Goal: Book appointment/travel/reservation

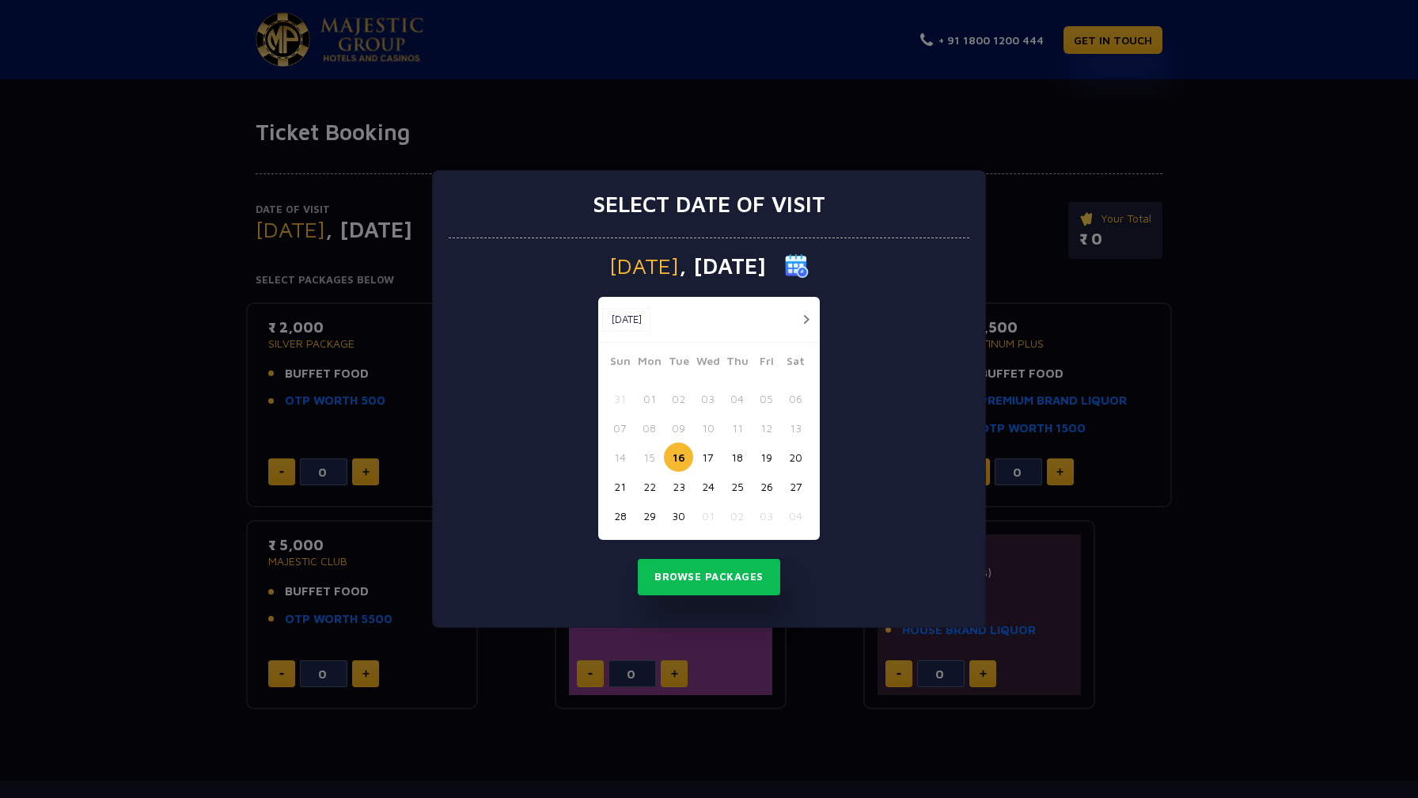
click at [804, 312] on button "button" at bounding box center [806, 319] width 20 height 20
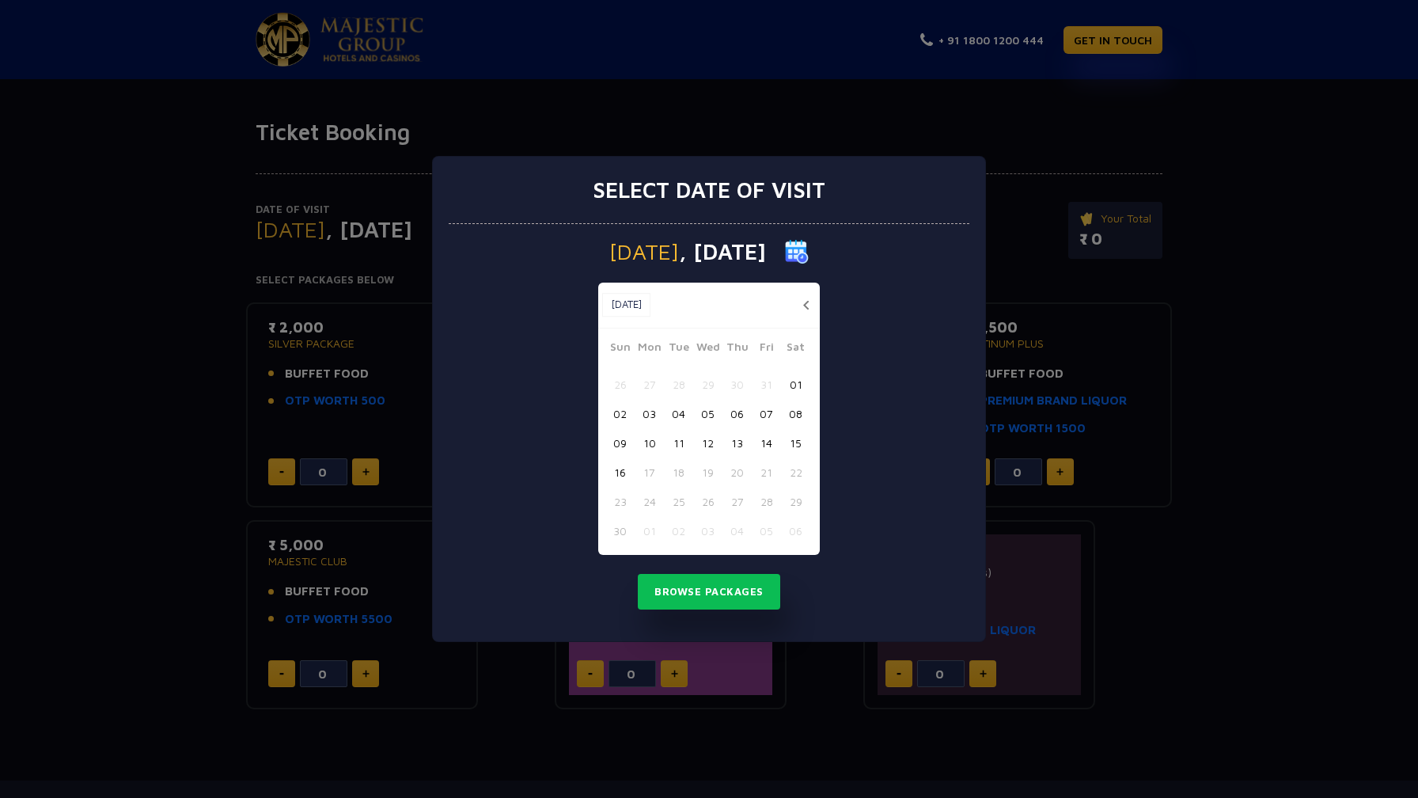
click at [617, 445] on button "09" at bounding box center [619, 442] width 29 height 29
click at [704, 590] on button "Browse Packages" at bounding box center [709, 592] width 142 height 36
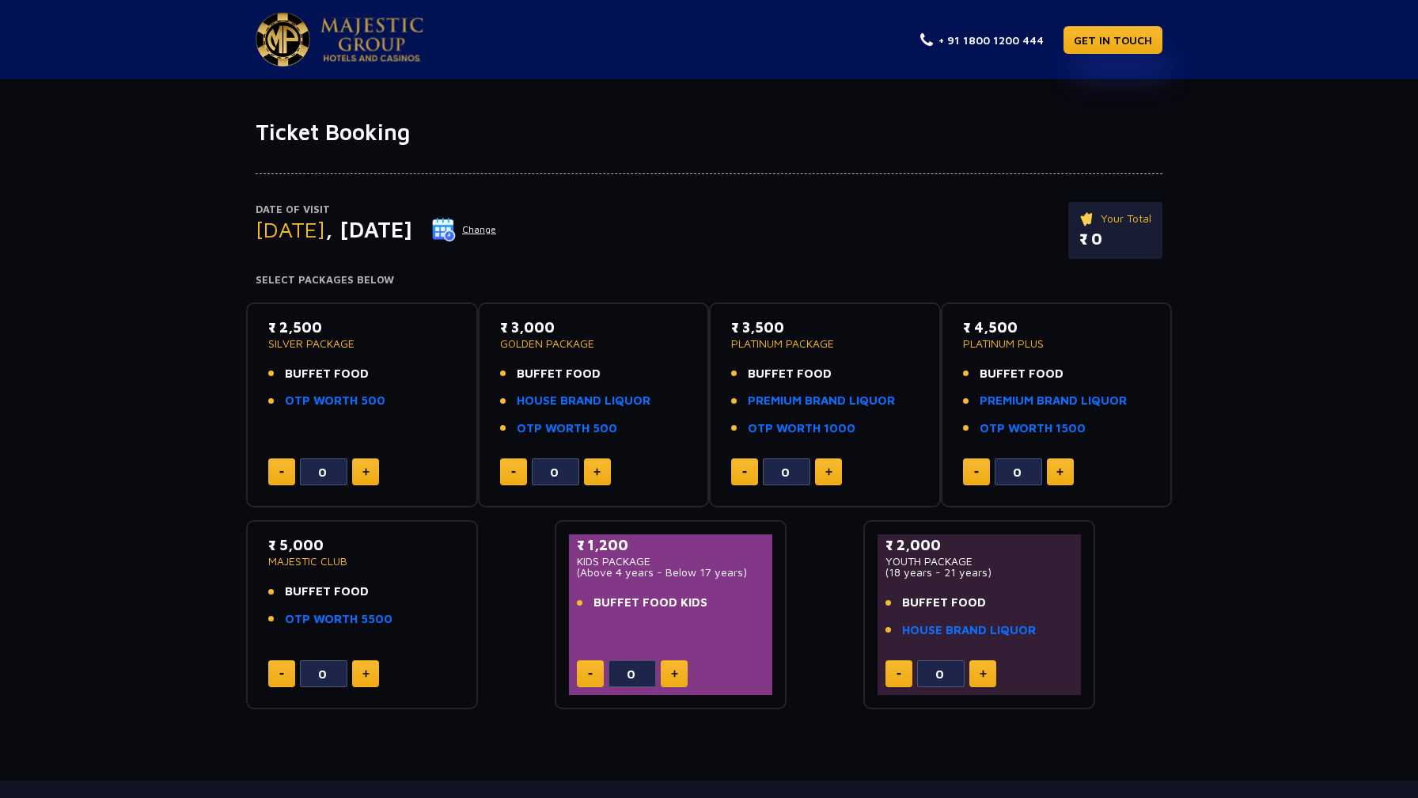
click at [359, 471] on button at bounding box center [365, 471] width 27 height 27
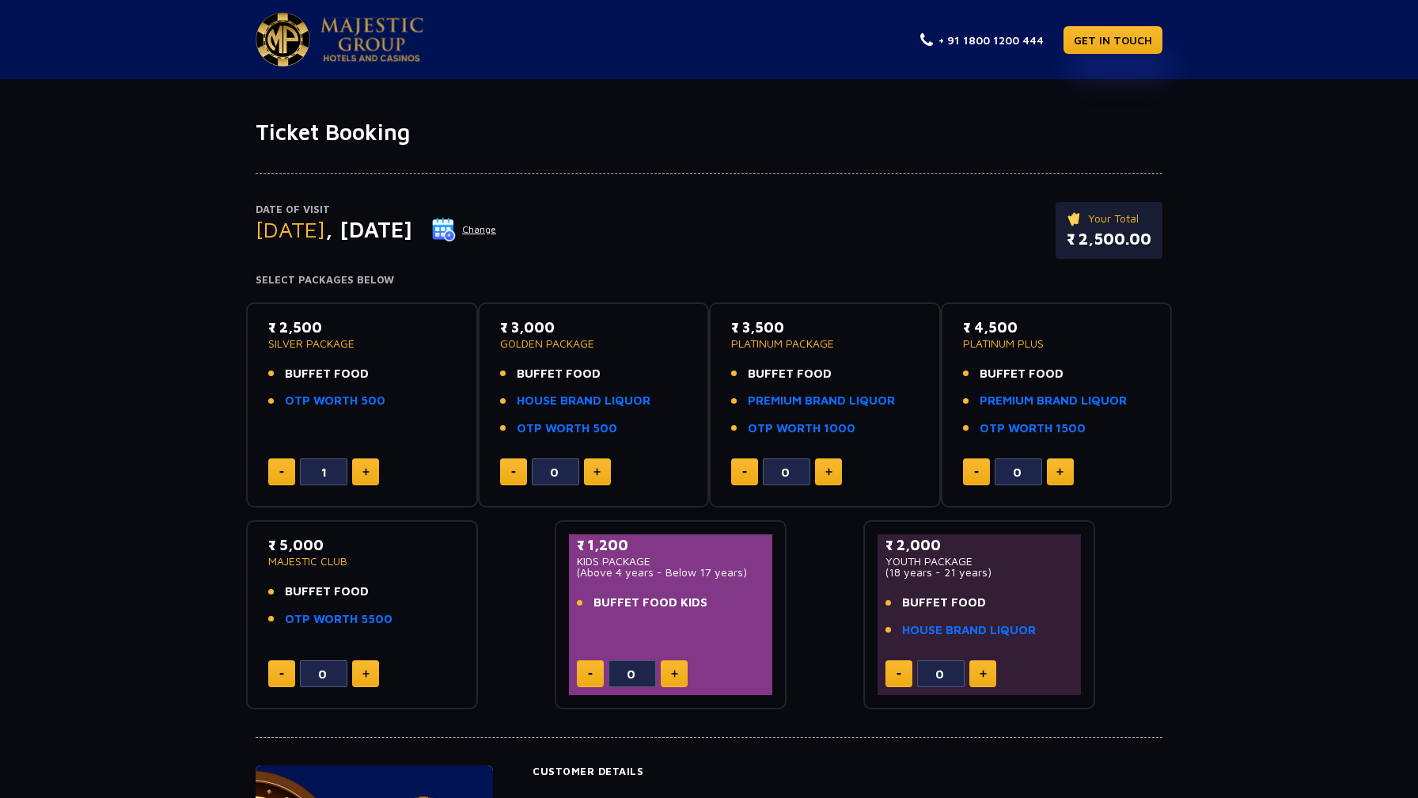
click at [359, 471] on button at bounding box center [365, 471] width 27 height 27
type input "2"
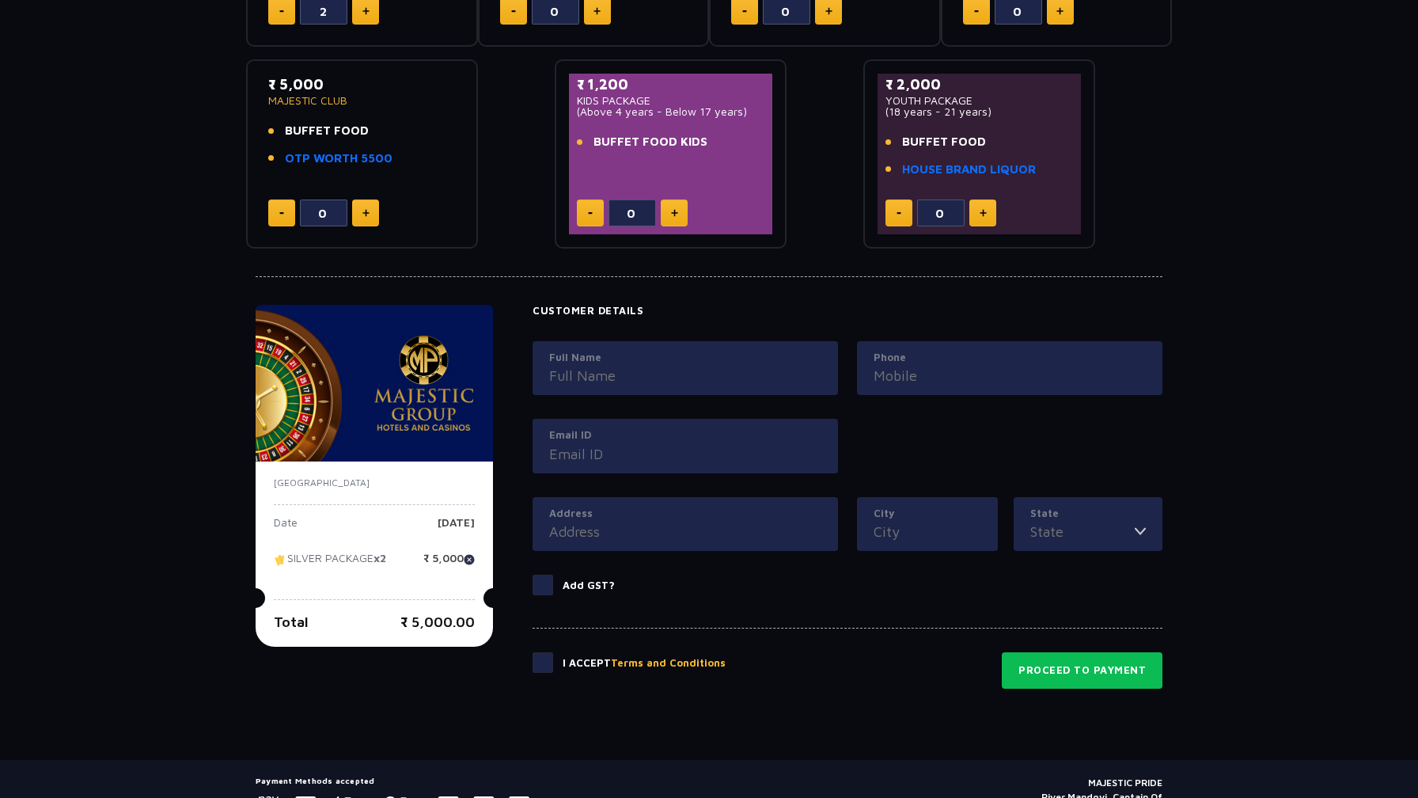
scroll to position [453, 0]
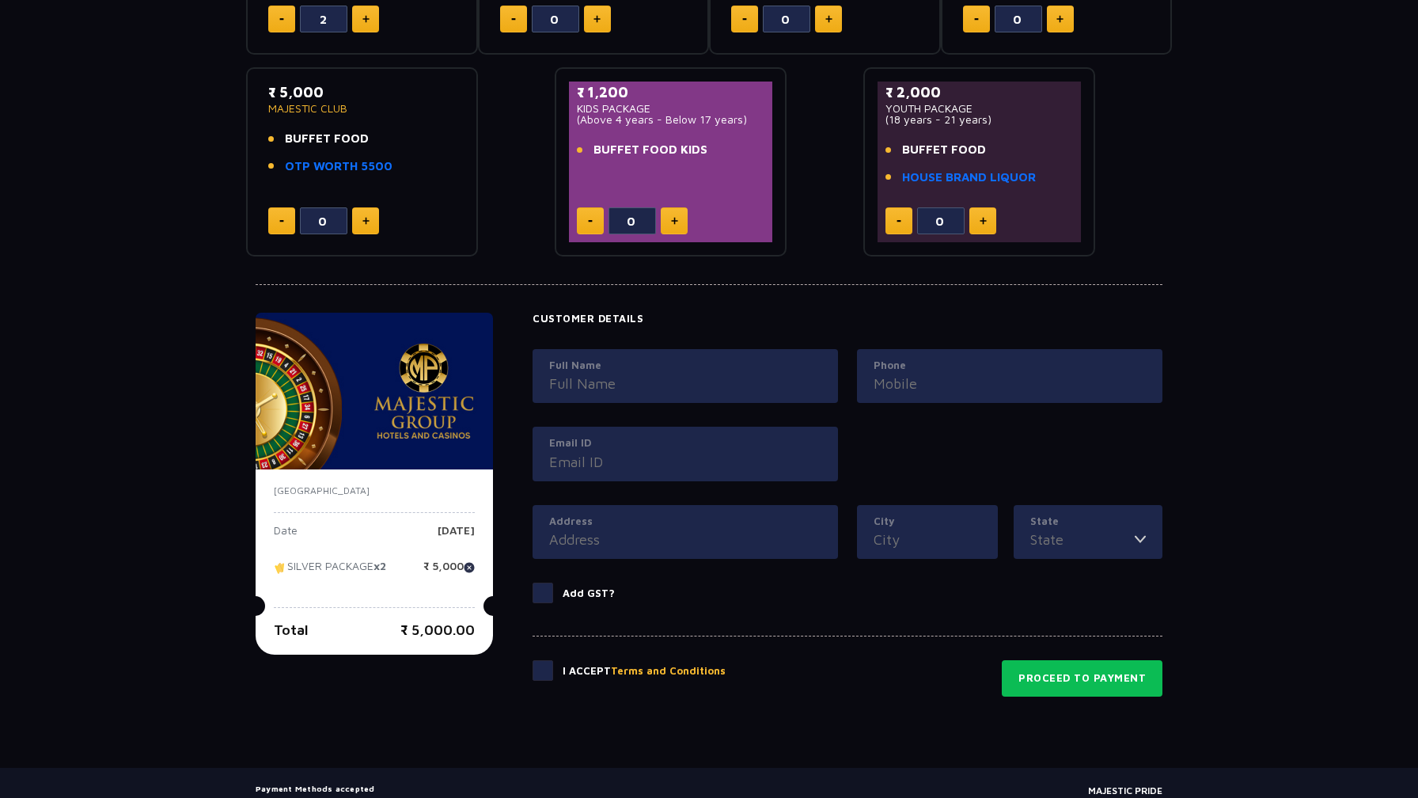
click at [391, 389] on img at bounding box center [374, 391] width 237 height 157
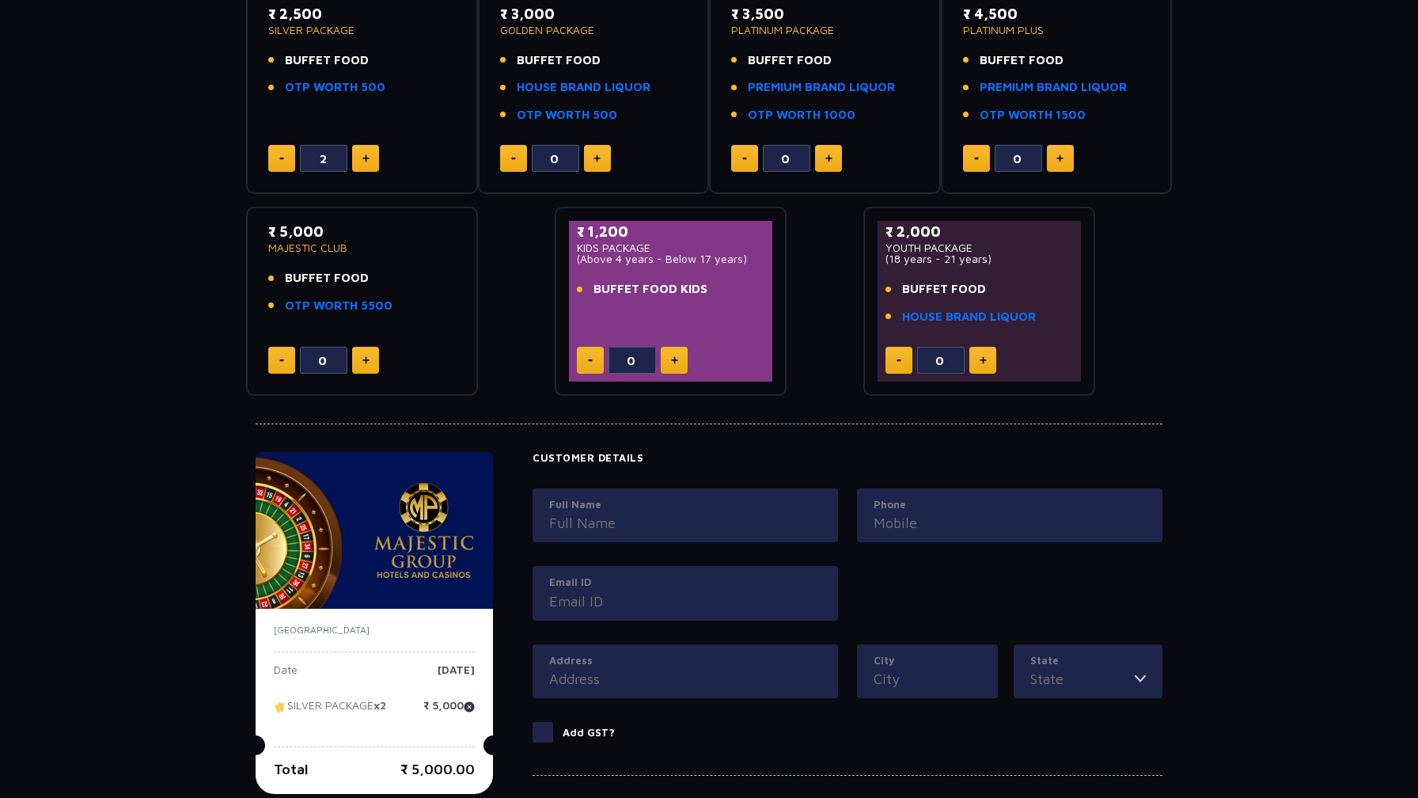
scroll to position [0, 0]
